Goal: Information Seeking & Learning: Find specific page/section

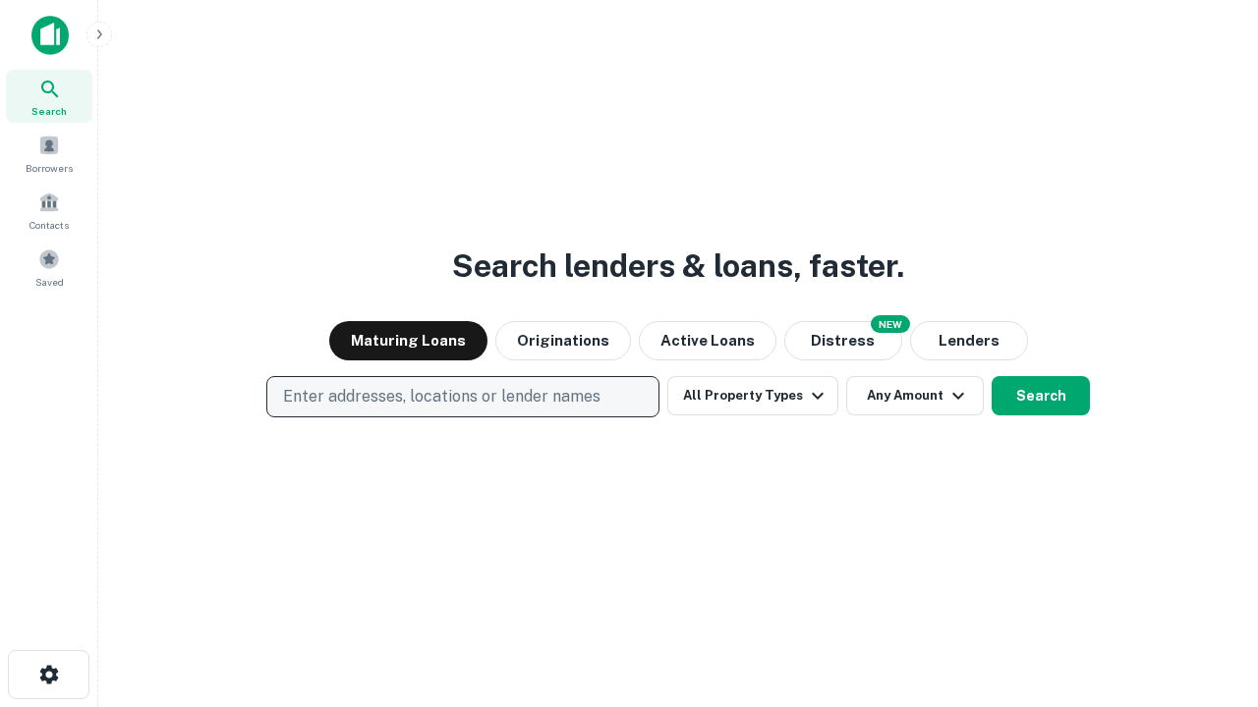
click at [462, 397] on p "Enter addresses, locations or lender names" at bounding box center [441, 397] width 317 height 24
type input "**********"
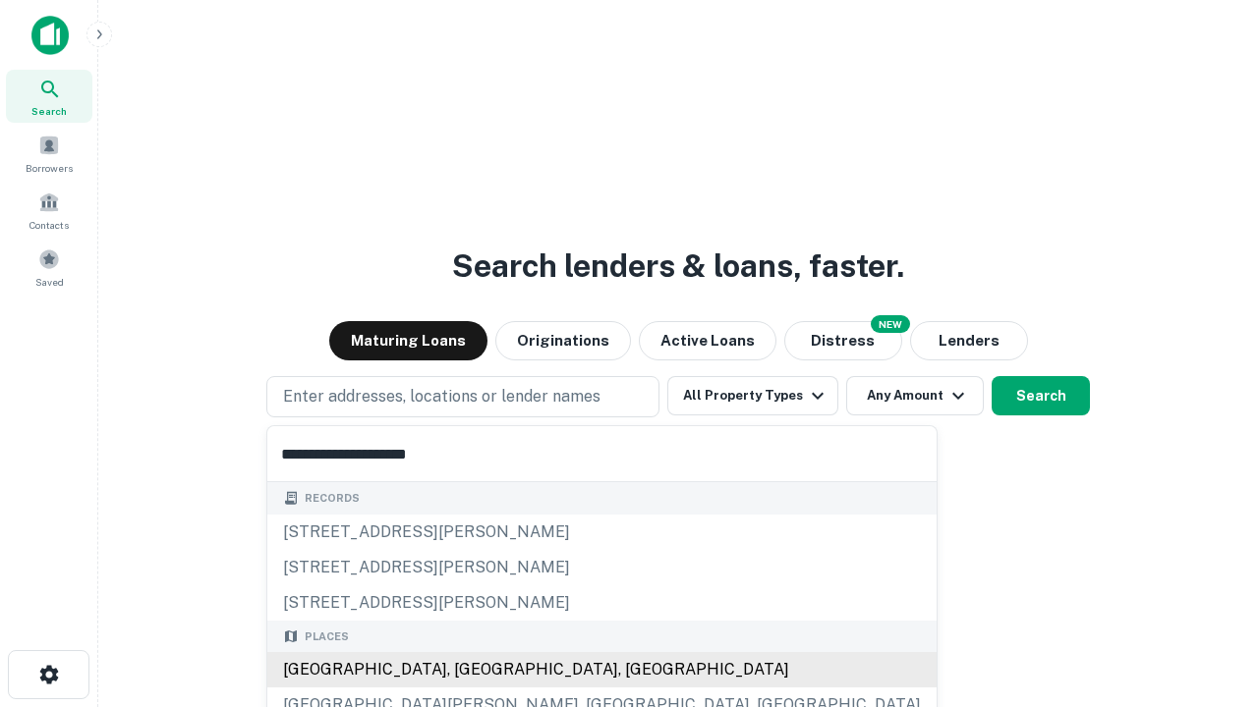
click at [470, 670] on div "Santa Monica, CA, USA" at bounding box center [601, 669] width 669 height 35
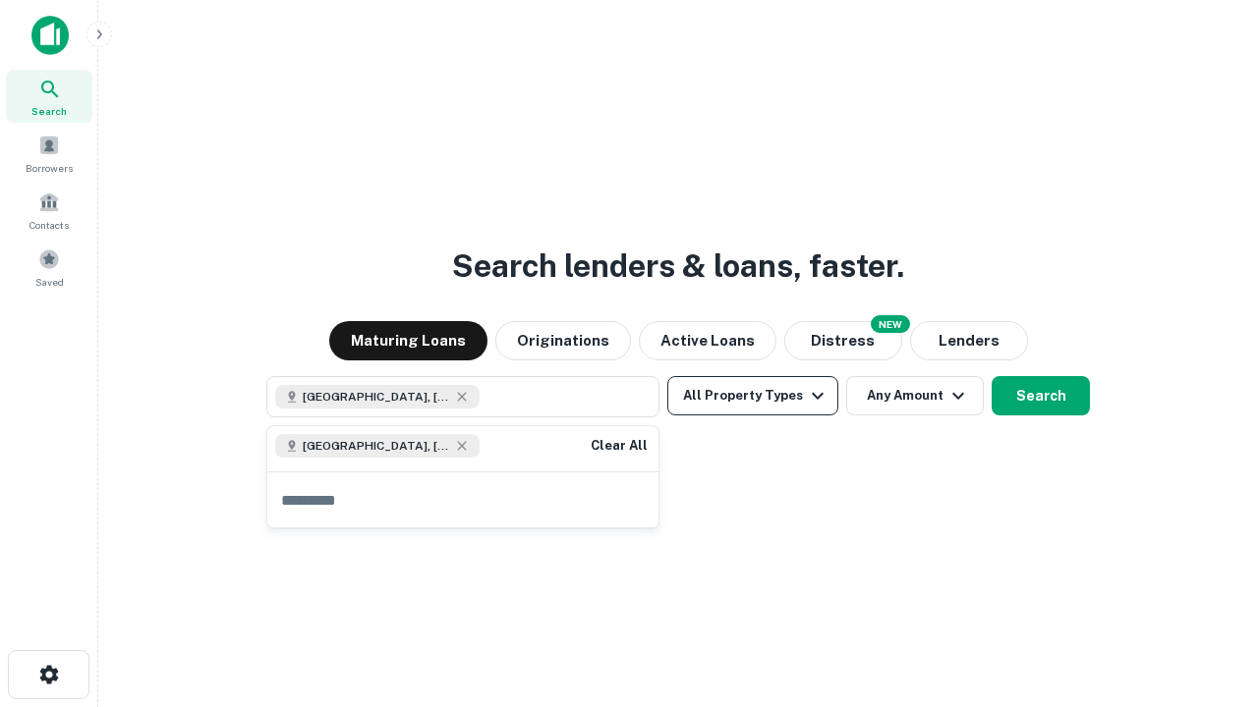
click at [753, 396] on button "All Property Types" at bounding box center [752, 395] width 171 height 39
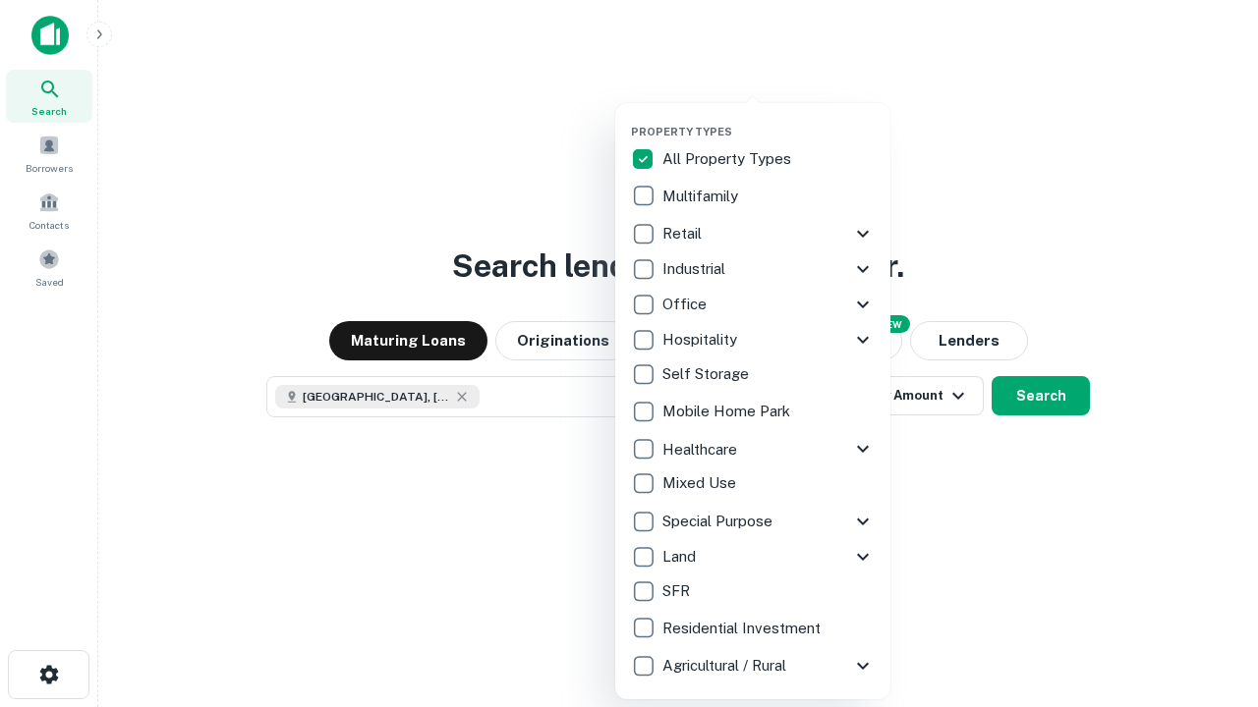
click at [768, 119] on button "button" at bounding box center [768, 119] width 275 height 1
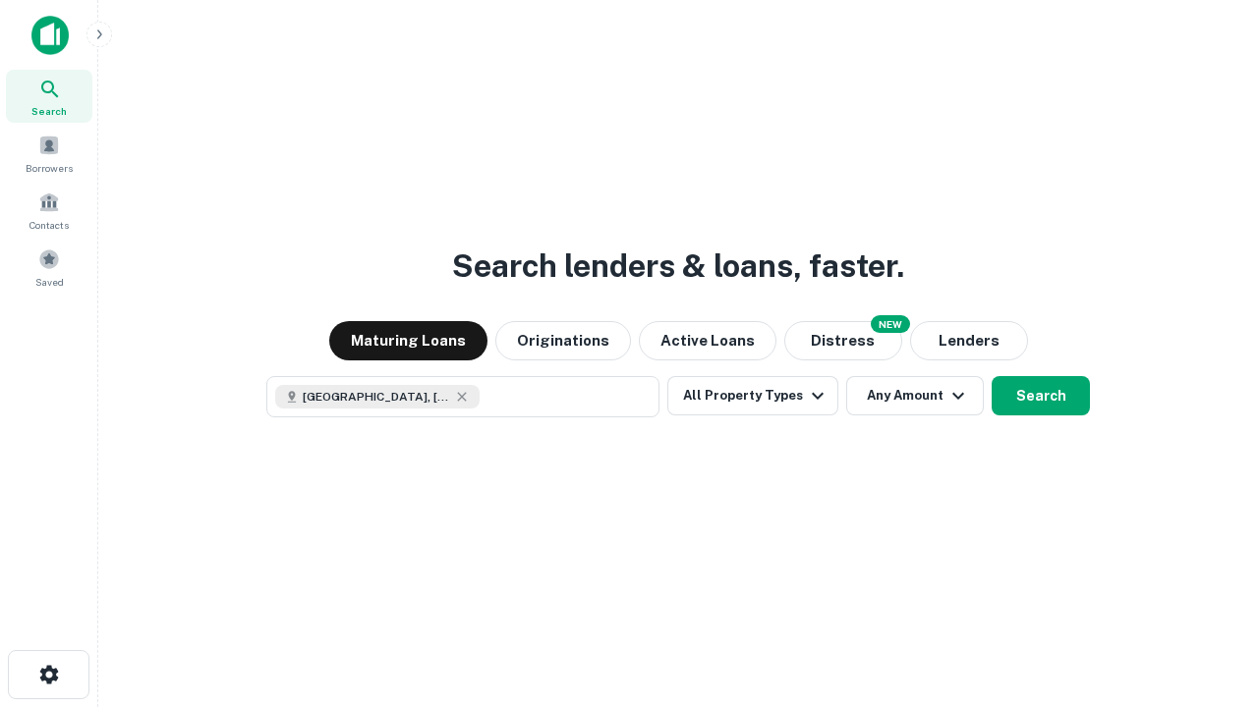
scroll to position [31, 0]
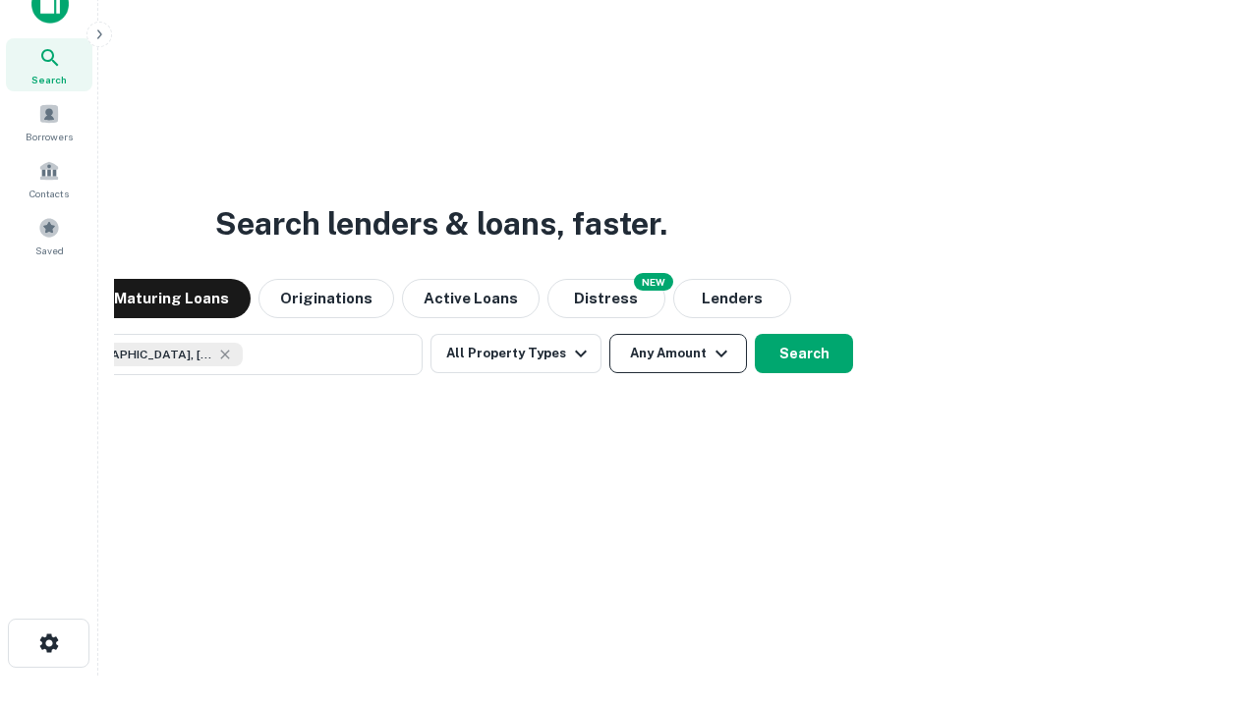
click at [609, 334] on button "Any Amount" at bounding box center [678, 353] width 138 height 39
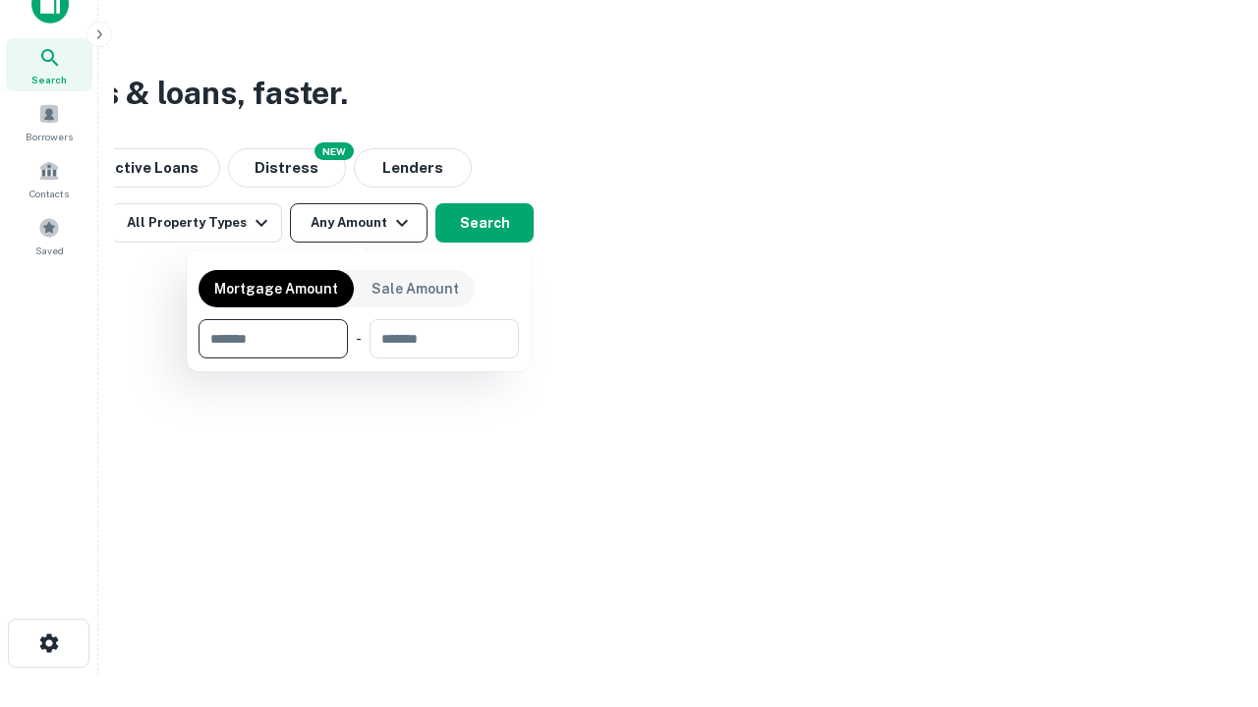
type input "*******"
click at [359, 359] on button "button" at bounding box center [358, 359] width 320 height 1
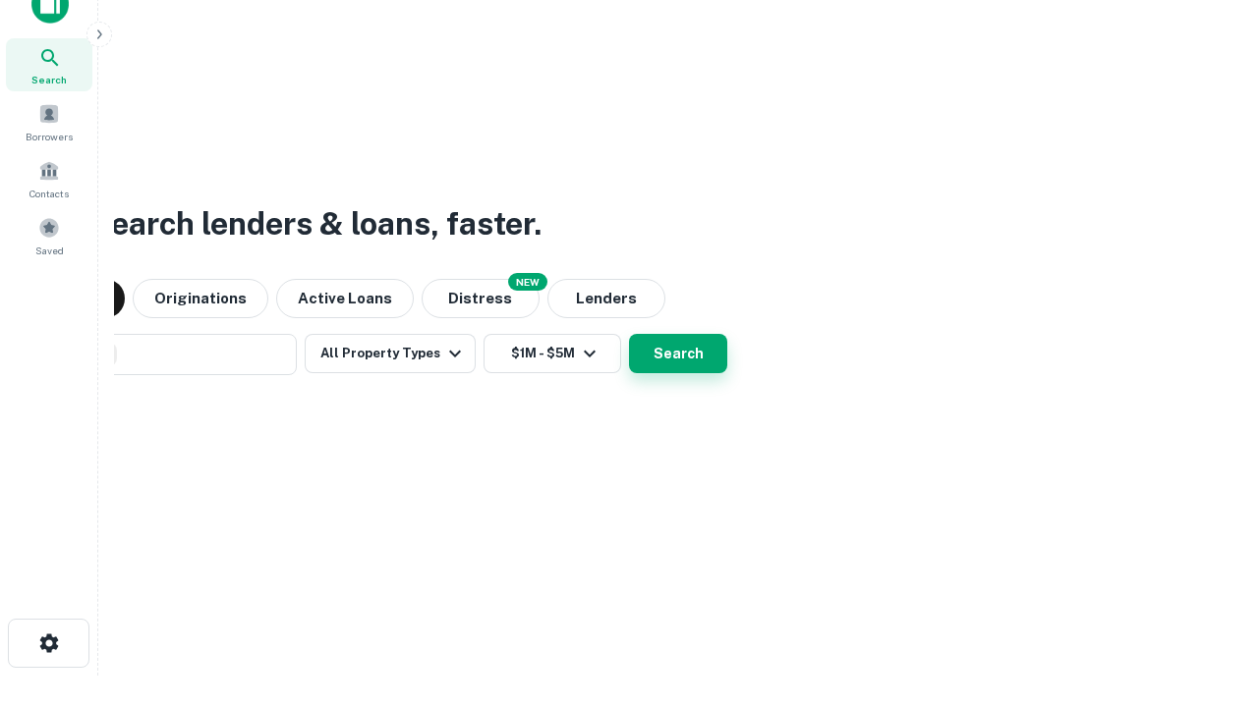
click at [629, 334] on button "Search" at bounding box center [678, 353] width 98 height 39
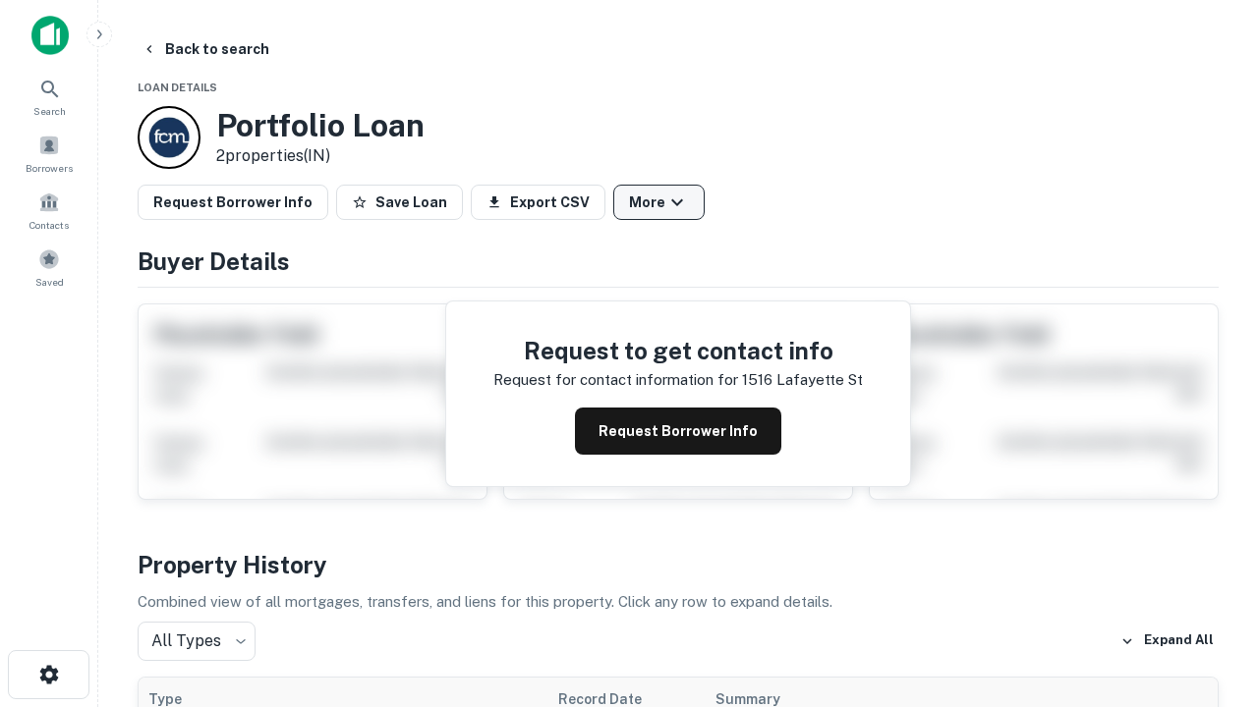
click at [658, 202] on button "More" at bounding box center [658, 202] width 91 height 35
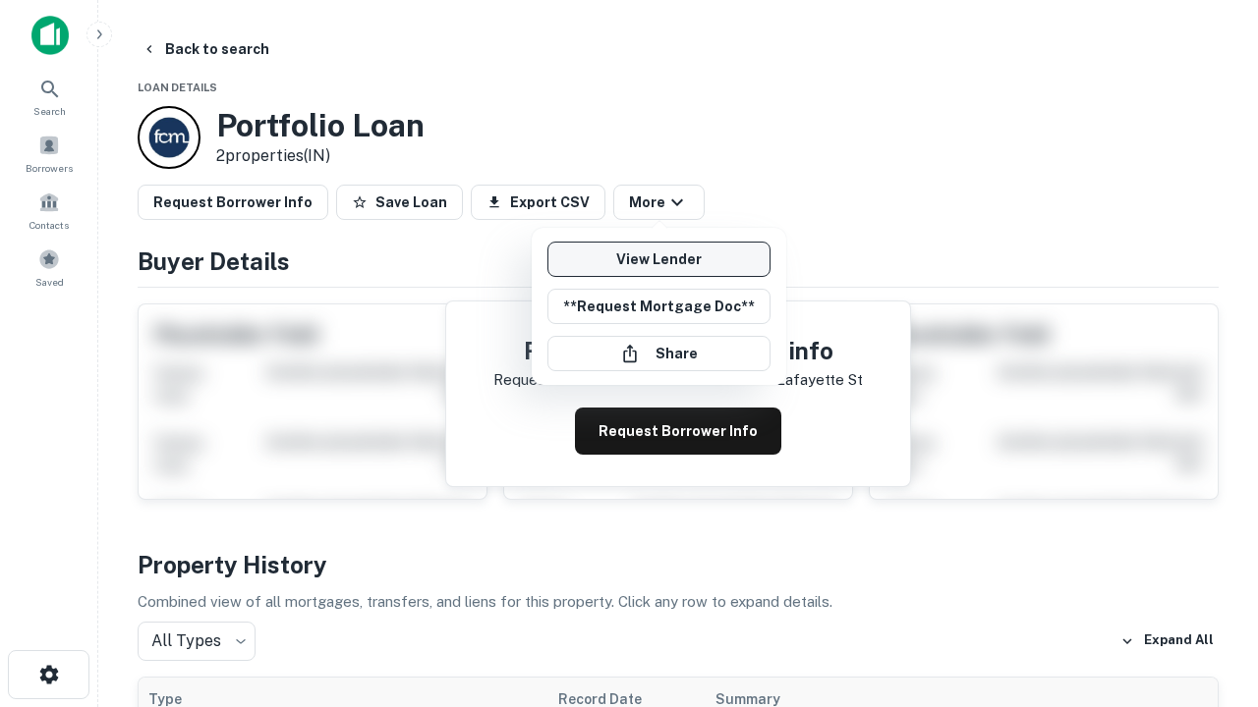
click at [658, 259] on link "View Lender" at bounding box center [658, 259] width 223 height 35
